Goal: Task Accomplishment & Management: Manage account settings

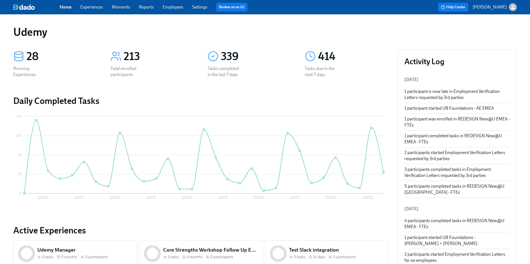
click at [93, 9] on link "Experiences" at bounding box center [91, 6] width 23 height 5
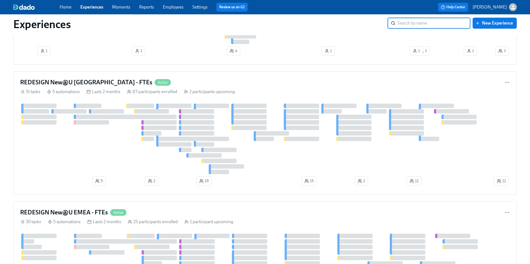
scroll to position [773, 0]
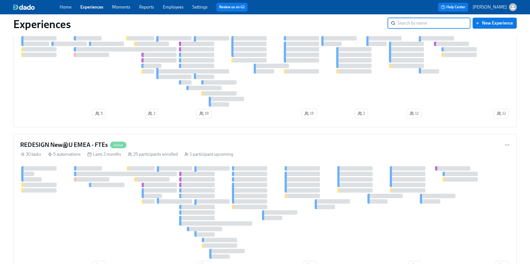
click at [402, 23] on input "search" at bounding box center [433, 23] width 73 height 11
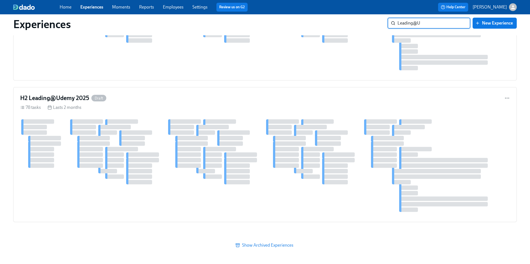
type input "Leading@U"
click at [75, 98] on h4 "H2 Leading@Udemy 2025" at bounding box center [54, 98] width 69 height 8
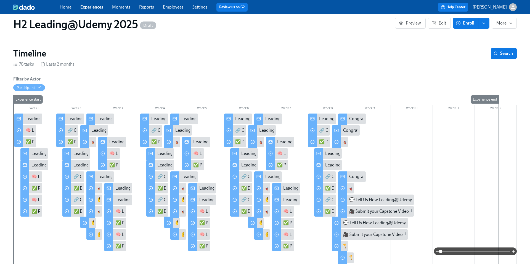
scroll to position [49, 0]
click at [34, 120] on div "Leading@Udemy: Week 1" at bounding box center [49, 119] width 48 height 6
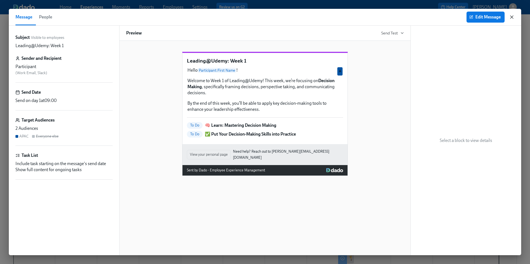
click at [510, 18] on icon "button" at bounding box center [512, 17] width 6 height 6
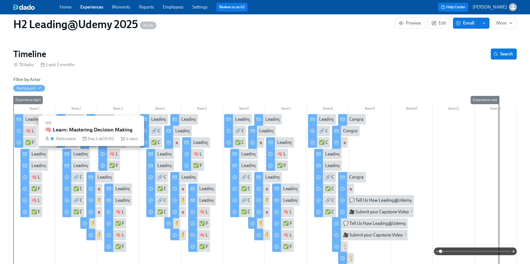
click at [30, 130] on div "🧠 Learn: Mastering Decision Making" at bounding box center [60, 131] width 71 height 6
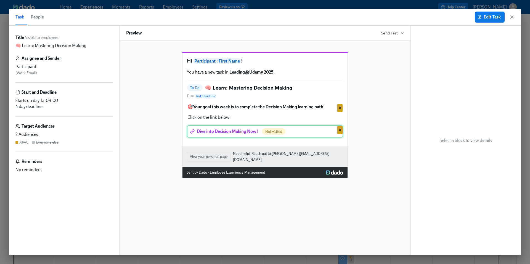
click at [250, 138] on div "Dive into Decision Making Now! Not visited A" at bounding box center [265, 131] width 156 height 12
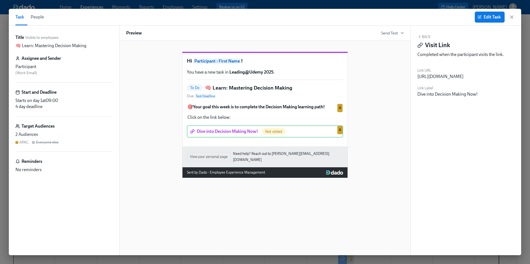
drag, startPoint x: 451, startPoint y: 84, endPoint x: 415, endPoint y: 78, distance: 36.1
click at [415, 78] on div "Back Visit Link Completed when the participant visits the link. Link URL [URL][…" at bounding box center [465, 141] width 110 height 230
copy div "[URL][DOMAIN_NAME]"
click at [510, 19] on icon "button" at bounding box center [512, 17] width 6 height 6
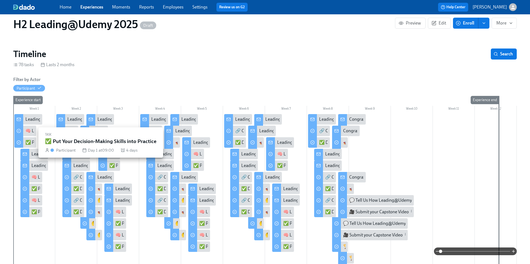
click at [28, 142] on div "✅ Put Your Decision-Making Skills into Practice" at bounding box center [70, 143] width 90 height 6
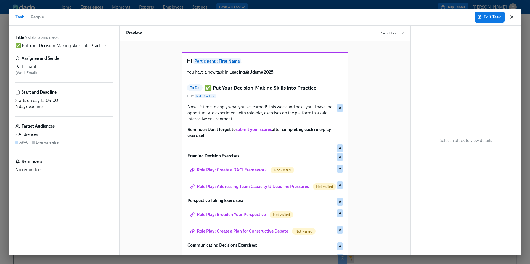
click at [511, 19] on icon "button" at bounding box center [512, 17] width 6 height 6
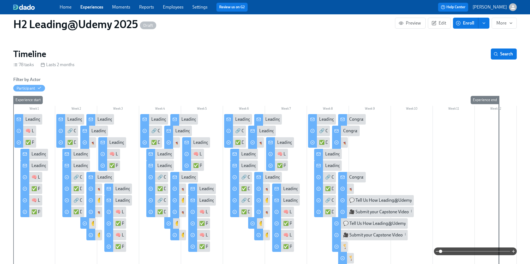
click at [71, 118] on div "Leading@Udemy: Week 2" at bounding box center [91, 119] width 49 height 6
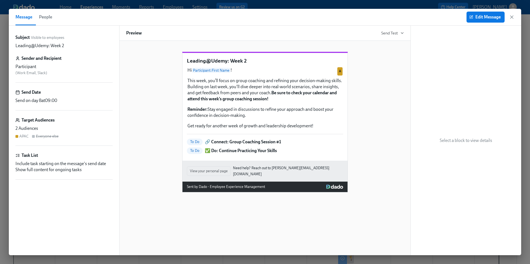
click at [248, 154] on p "✅ Do: Continue Practicing Your Skills" at bounding box center [241, 151] width 72 height 6
click at [485, 18] on span "Edit Message" at bounding box center [485, 17] width 30 height 6
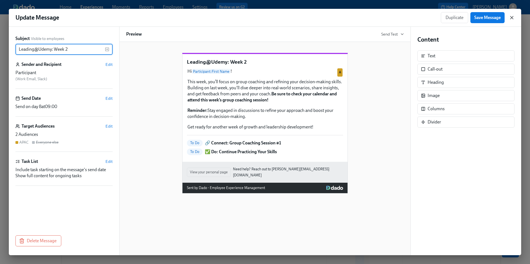
click at [512, 19] on icon "button" at bounding box center [512, 18] width 6 height 6
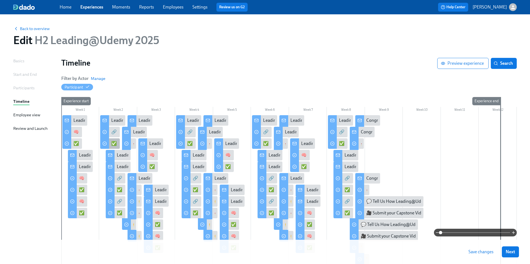
click at [113, 144] on div "✅ Do: Continue Practicing Your Skills" at bounding box center [146, 144] width 71 height 6
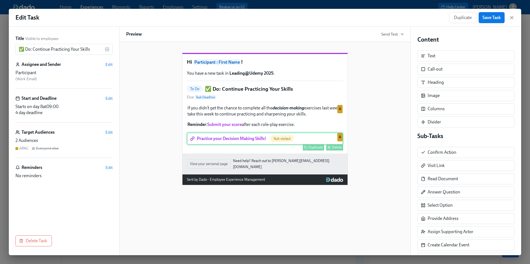
click at [212, 145] on div "Practice your Decision Making Skills! Not visited Duplicate Delete A" at bounding box center [265, 139] width 156 height 12
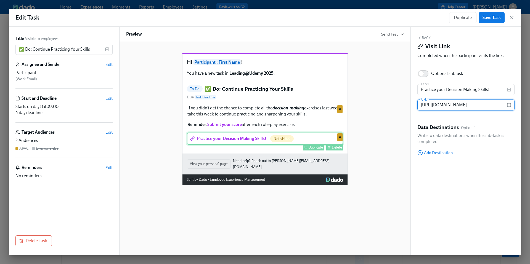
scroll to position [0, 117]
click at [512, 18] on icon "button" at bounding box center [512, 18] width 6 height 6
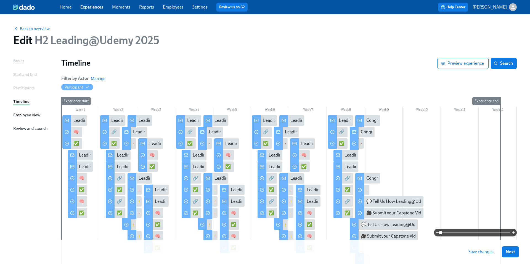
click at [471, 253] on span "Save changes" at bounding box center [480, 252] width 25 height 6
click at [113, 144] on div "✅ Do: Continue Practicing Your Skills" at bounding box center [146, 144] width 71 height 6
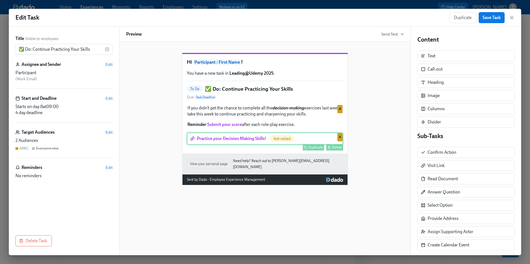
click at [257, 145] on div "Practice your Decision Making Skills! Not visited Duplicate Delete A" at bounding box center [265, 139] width 156 height 12
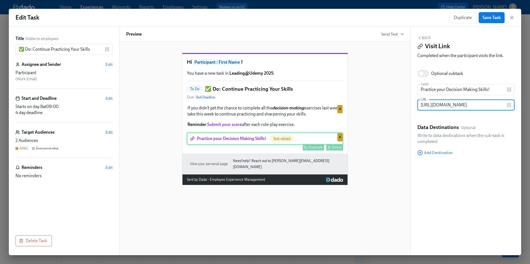
scroll to position [0, 117]
click at [431, 106] on input "[URL][DOMAIN_NAME]" at bounding box center [461, 105] width 89 height 11
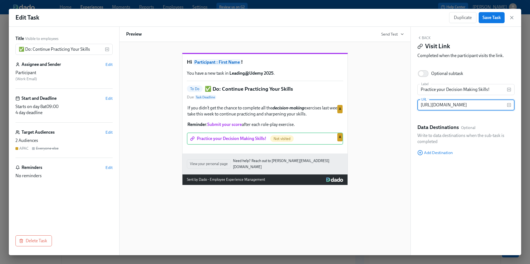
click at [389, 169] on div "Hi Participant : First Name ! You have a new task in Leading@Udemy 2025 . To Do…" at bounding box center [264, 114] width 277 height 141
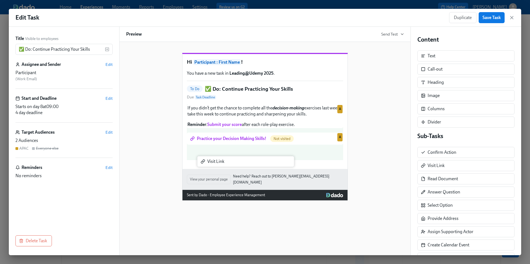
drag, startPoint x: 437, startPoint y: 169, endPoint x: 210, endPoint y: 166, distance: 227.0
click at [210, 166] on div "Title Visible to employees ✅ Do: Continue Practicing Your Skills ​ Assignee and…" at bounding box center [265, 141] width 512 height 229
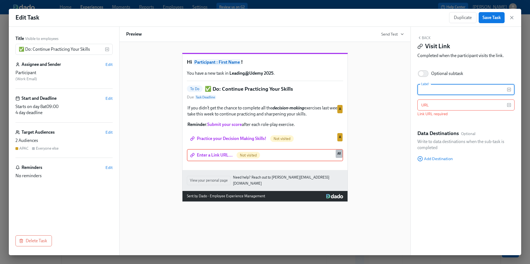
click at [432, 89] on input "text" at bounding box center [461, 89] width 89 height 11
type input "Decision Making Learning Path"
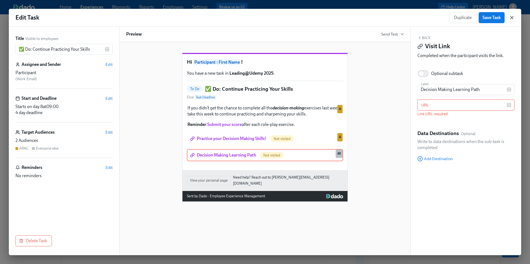
click at [511, 17] on icon "button" at bounding box center [511, 17] width 3 height 3
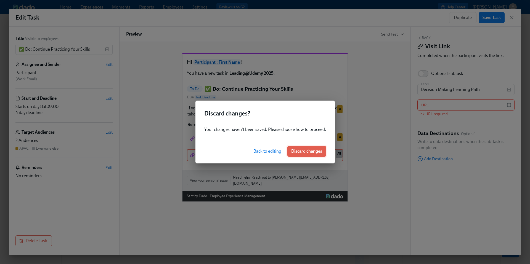
click at [301, 151] on span "Discard changes" at bounding box center [306, 152] width 31 height 6
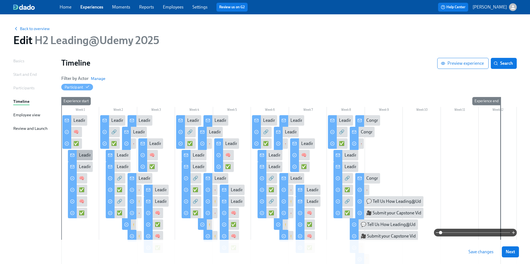
click at [82, 158] on div "Leading@Udemy: Week 1" at bounding box center [103, 155] width 48 height 6
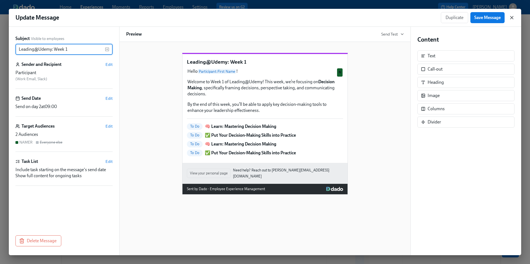
click at [512, 19] on icon "button" at bounding box center [512, 18] width 6 height 6
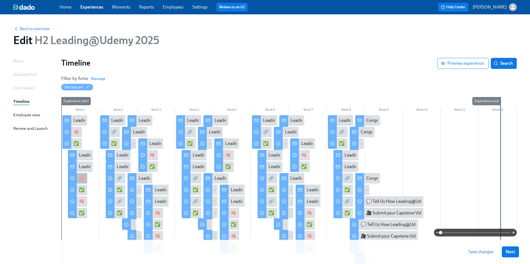
click at [83, 177] on div "🧠 Learn: Mastering Decision Making" at bounding box center [114, 178] width 71 height 6
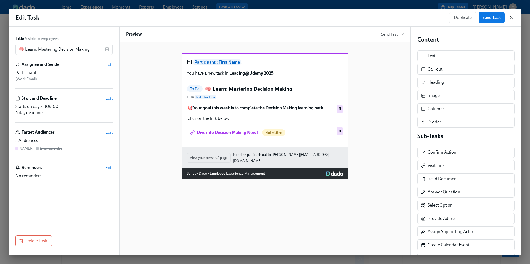
click at [509, 19] on icon "button" at bounding box center [512, 18] width 6 height 6
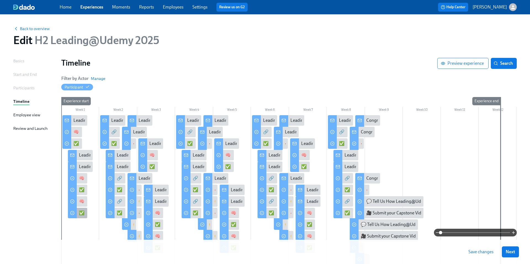
click at [76, 215] on div at bounding box center [72, 213] width 9 height 12
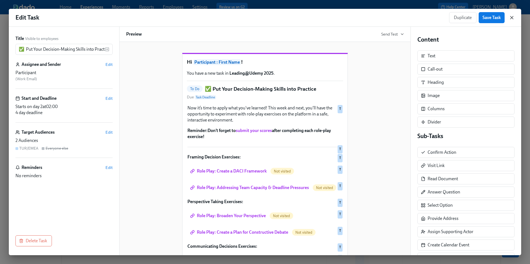
click at [513, 18] on icon "button" at bounding box center [512, 18] width 6 height 6
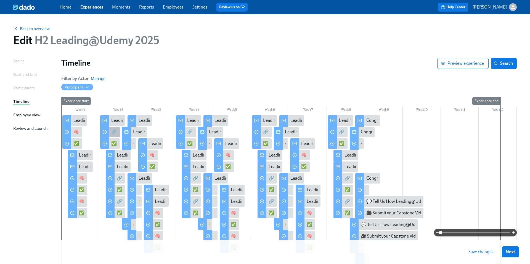
click at [112, 130] on div "🔗 Connect: Group Coaching Session #1" at bounding box center [149, 132] width 76 height 6
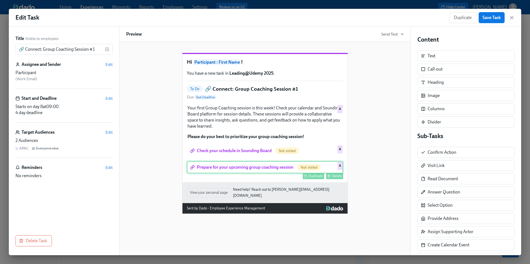
click at [267, 173] on div "Prepare for your upcoming group coaching session Not visited Duplicate Delete A" at bounding box center [265, 167] width 156 height 12
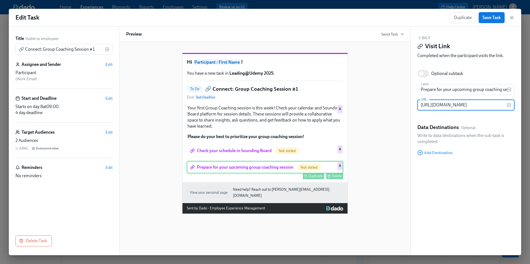
scroll to position [0, 231]
click at [446, 105] on input "[URL][DOMAIN_NAME]" at bounding box center [461, 105] width 89 height 11
